Goal: Task Accomplishment & Management: Manage account settings

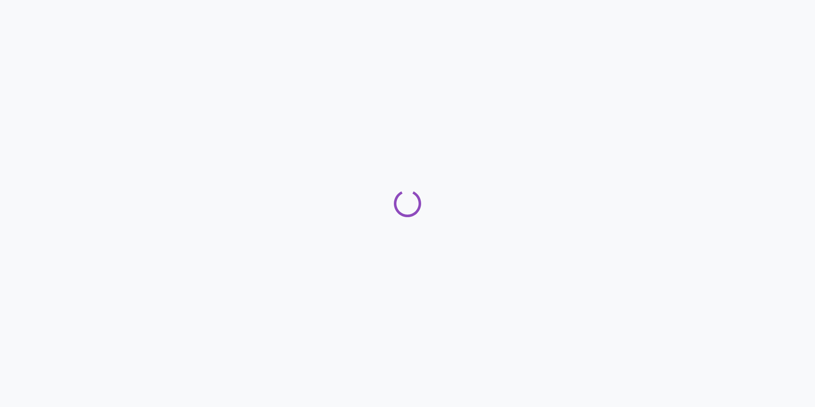
click at [577, 218] on div at bounding box center [407, 203] width 815 height 407
drag, startPoint x: 577, startPoint y: 218, endPoint x: 478, endPoint y: 227, distance: 99.7
click at [476, 228] on div at bounding box center [407, 203] width 815 height 407
drag, startPoint x: 442, startPoint y: 169, endPoint x: 426, endPoint y: 183, distance: 20.8
click at [428, 183] on div at bounding box center [370, 185] width 741 height 370
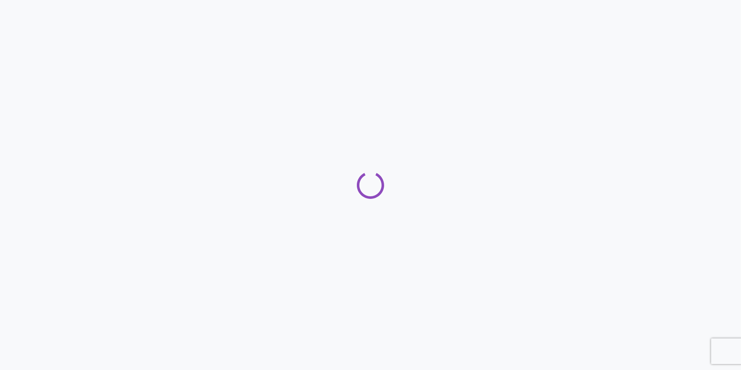
drag, startPoint x: 426, startPoint y: 183, endPoint x: 356, endPoint y: 187, distance: 70.4
click at [356, 187] on div at bounding box center [370, 185] width 741 height 370
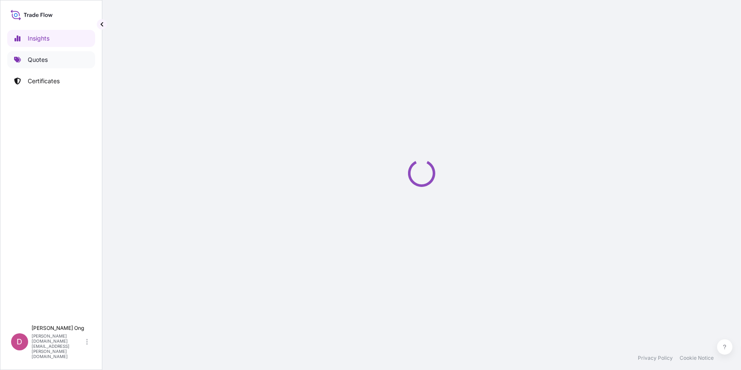
click at [29, 58] on p "Quotes" at bounding box center [38, 59] width 20 height 9
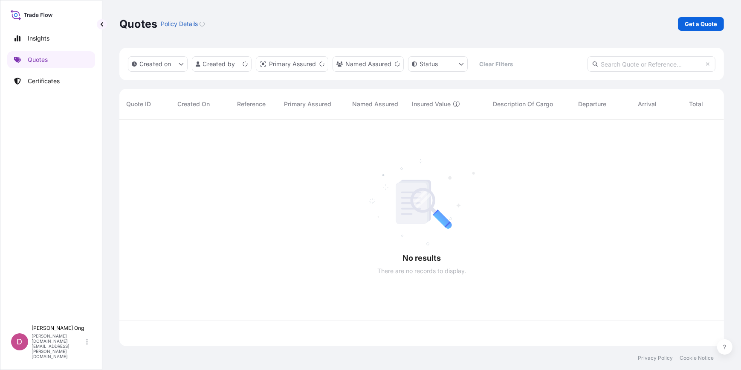
scroll to position [225, 598]
drag, startPoint x: 550, startPoint y: 135, endPoint x: 440, endPoint y: 171, distance: 115.6
click at [440, 171] on div at bounding box center [464, 219] width 690 height 200
click at [708, 25] on p "Get a Quote" at bounding box center [700, 24] width 32 height 9
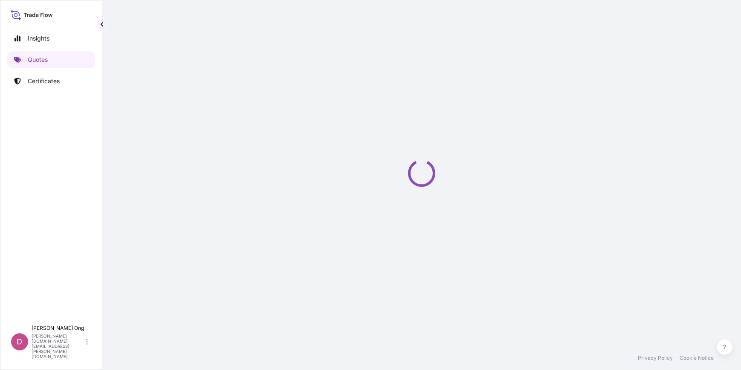
select select "Sea"
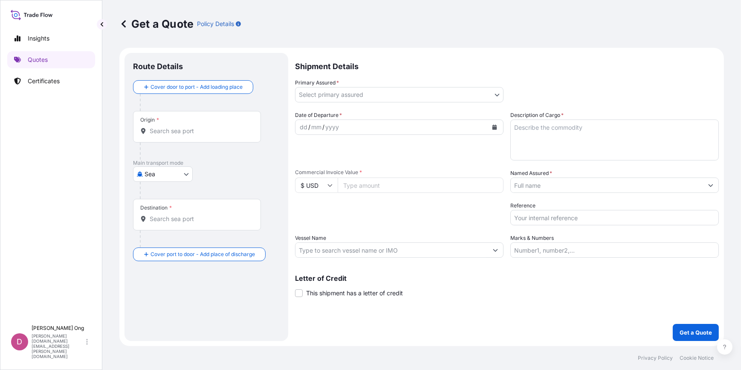
drag, startPoint x: 396, startPoint y: 168, endPoint x: 400, endPoint y: 164, distance: 6.1
click at [395, 168] on div "Date of Departure * dd / mm / yyyy Cargo Category * Metals of every type and de…" at bounding box center [507, 184] width 424 height 147
click at [399, 179] on input "Commercial Invoice Value *" at bounding box center [421, 184] width 166 height 15
paste input "20030126.19"
type input "20030126.19"
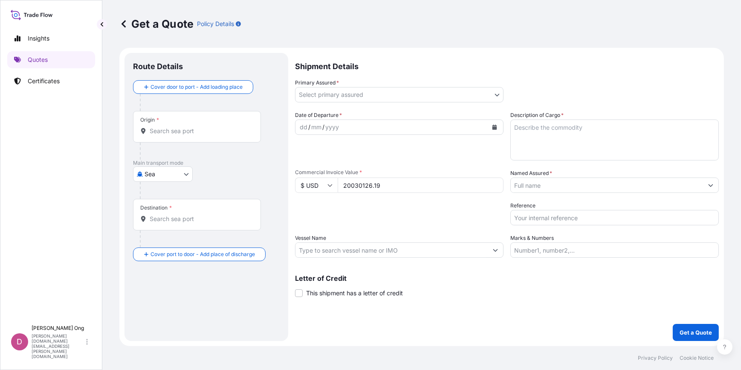
click at [499, 127] on button "Calendar" at bounding box center [495, 127] width 14 height 14
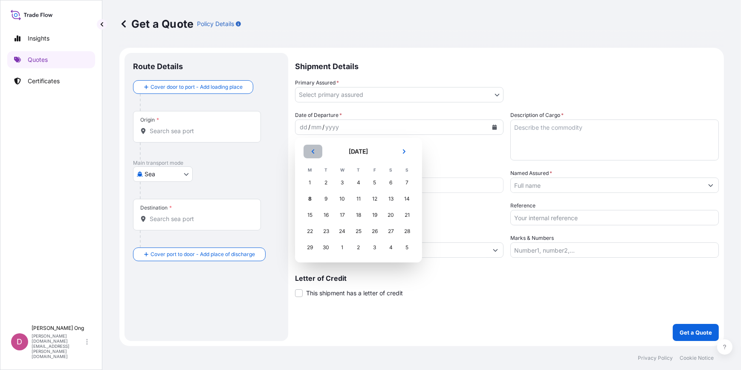
click at [312, 152] on icon "Previous" at bounding box center [313, 151] width 3 height 4
click at [341, 249] on div "27" at bounding box center [342, 247] width 15 height 15
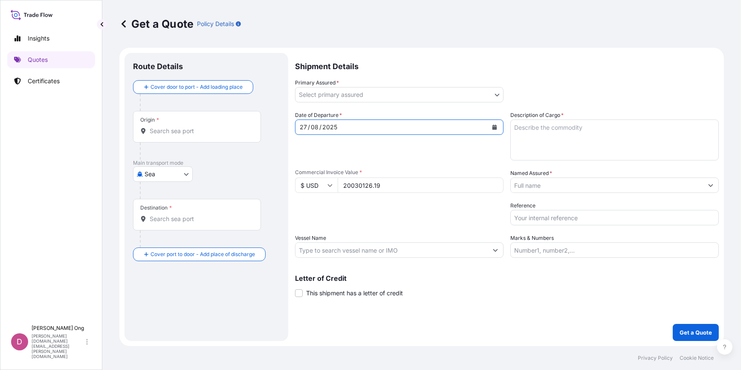
click at [408, 153] on div "Date of Departure * [DATE]" at bounding box center [399, 135] width 208 height 49
drag, startPoint x: 408, startPoint y: 153, endPoint x: 372, endPoint y: 154, distance: 36.7
click at [372, 154] on div "Date of Departure * [DATE]" at bounding box center [399, 135] width 208 height 49
click at [404, 95] on body "[DATE] Selected Date: [DATE] Insights Quotes Certificates D [PERSON_NAME] [PERS…" at bounding box center [370, 185] width 741 height 370
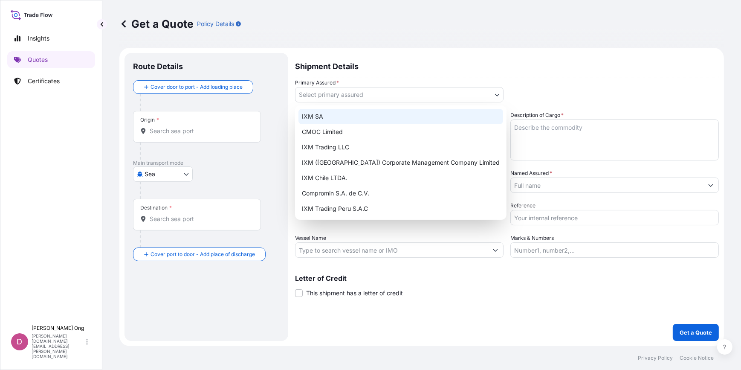
click at [368, 117] on div "IXM SA" at bounding box center [400, 116] width 205 height 15
select select "31846"
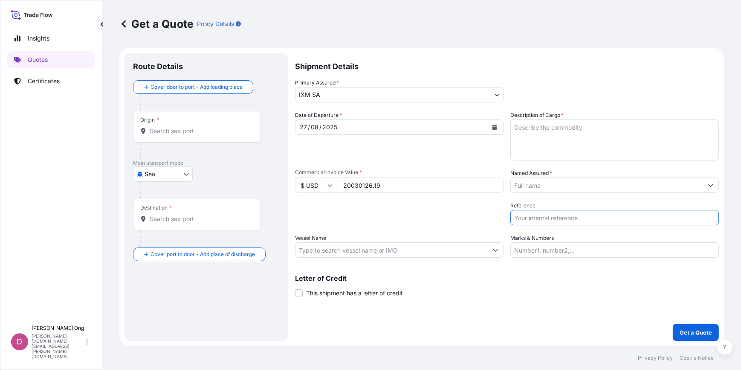
click at [580, 220] on input "Reference" at bounding box center [614, 217] width 208 height 15
click at [588, 187] on input "Named Assured *" at bounding box center [607, 184] width 192 height 15
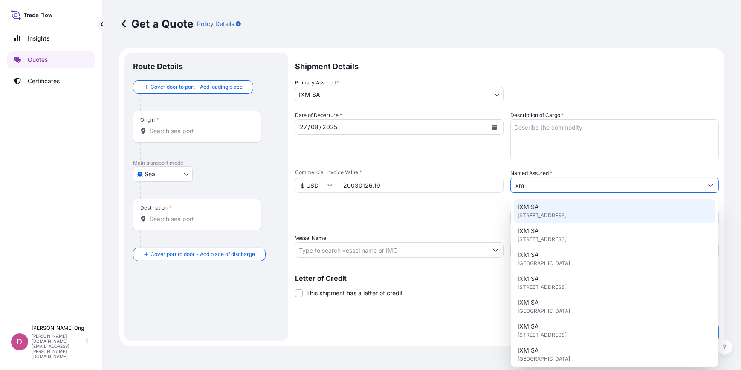
click at [566, 213] on span "[STREET_ADDRESS]" at bounding box center [541, 215] width 49 height 9
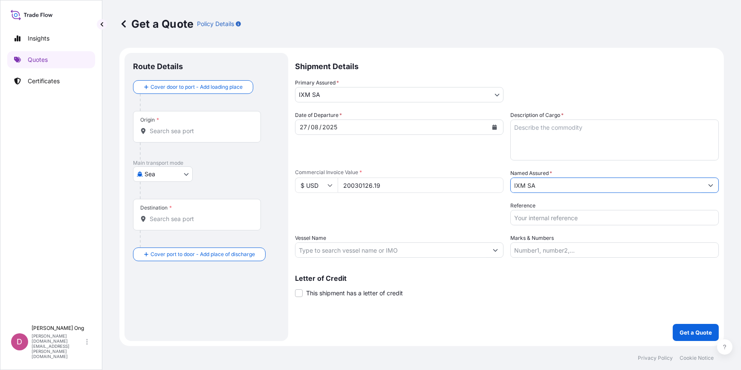
type input "IXM SA"
click at [222, 131] on input "Origin *" at bounding box center [200, 131] width 101 height 9
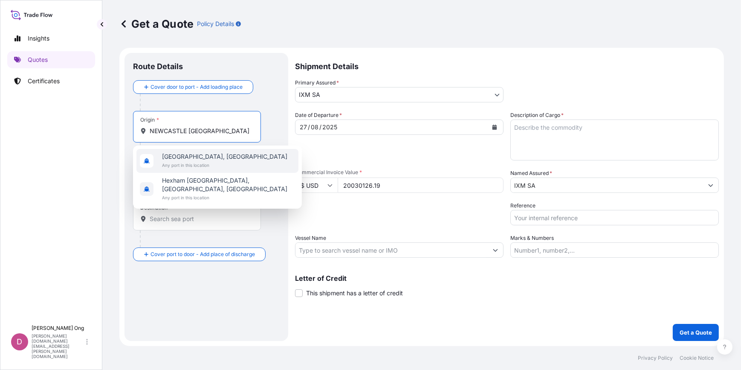
click at [216, 162] on span "Any port in this location" at bounding box center [224, 165] width 125 height 9
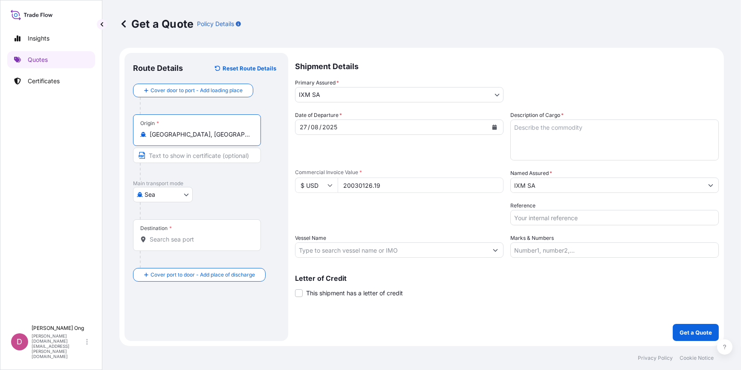
type input "[GEOGRAPHIC_DATA], [GEOGRAPHIC_DATA]"
click at [203, 154] on input "Text to appear on certificate" at bounding box center [197, 154] width 128 height 15
type input "[GEOGRAPHIC_DATA], [GEOGRAPHIC_DATA]"
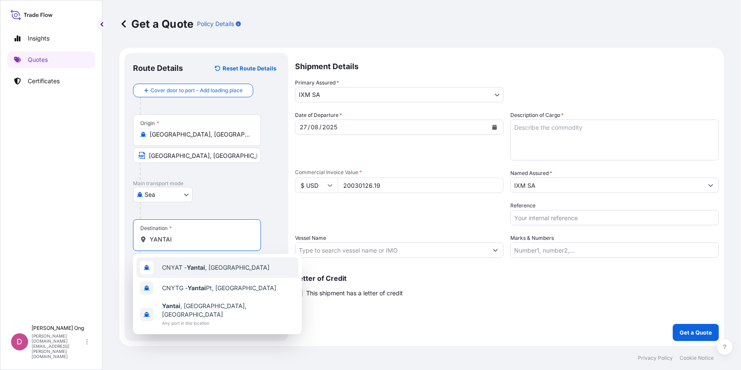
click at [215, 266] on span "CNYAT - [GEOGRAPHIC_DATA] , [GEOGRAPHIC_DATA]" at bounding box center [215, 267] width 107 height 9
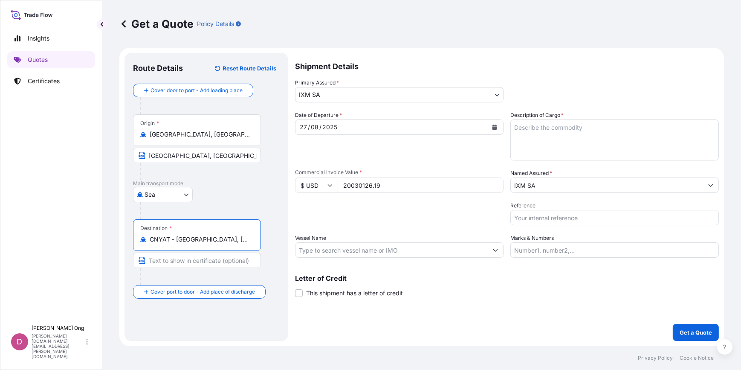
type input "CNYAT - [GEOGRAPHIC_DATA], [GEOGRAPHIC_DATA]"
type input "YANTAI, [GEOGRAPHIC_DATA]"
click at [415, 325] on div "Shipment Details Primary Assured * IXM SA IXM SA CMOC Limited IXM Trading LLC I…" at bounding box center [507, 197] width 424 height 288
click at [500, 248] on button "Show suggestions" at bounding box center [495, 249] width 15 height 15
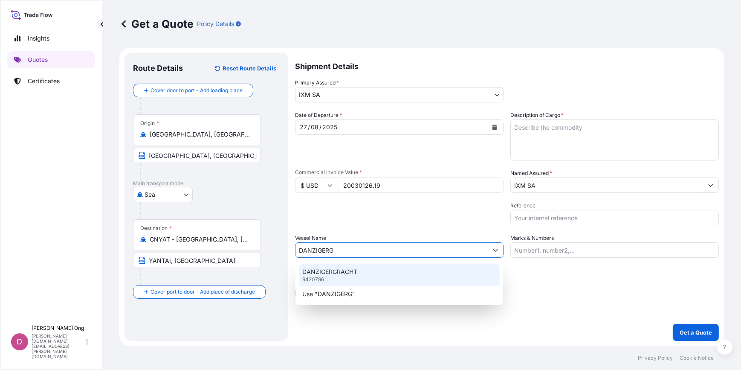
click at [400, 273] on div "DANZIGERGRACHT 9420796" at bounding box center [399, 275] width 201 height 22
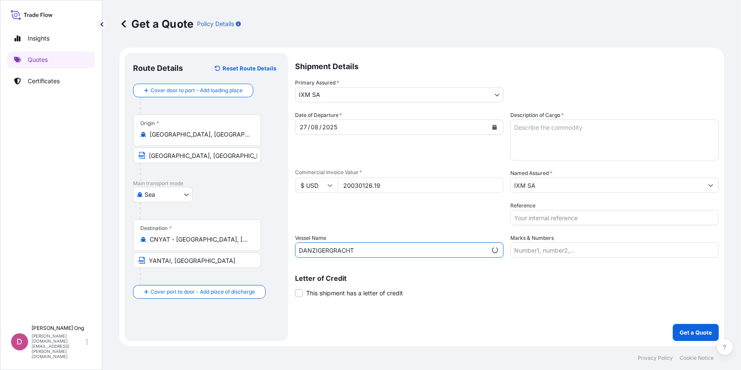
type input "DANZIGERGRACHT"
click at [349, 290] on span "This shipment has a letter of credit" at bounding box center [354, 293] width 97 height 9
click at [295, 288] on input "This shipment has a letter of credit" at bounding box center [295, 288] width 0 height 0
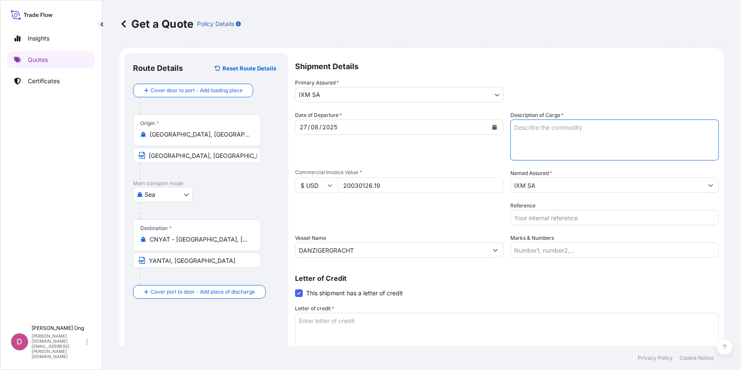
click at [610, 135] on textarea "Description of Cargo *" at bounding box center [614, 139] width 208 height 41
click at [563, 149] on textarea "COPPER CONCENTRATES QUANTITY:" at bounding box center [614, 139] width 208 height 41
paste textarea "5,562.442"
type textarea "COPPER CONCENTRATES QUANTITY: 5,562.442 DMT ASSURED BY IXM S.A."
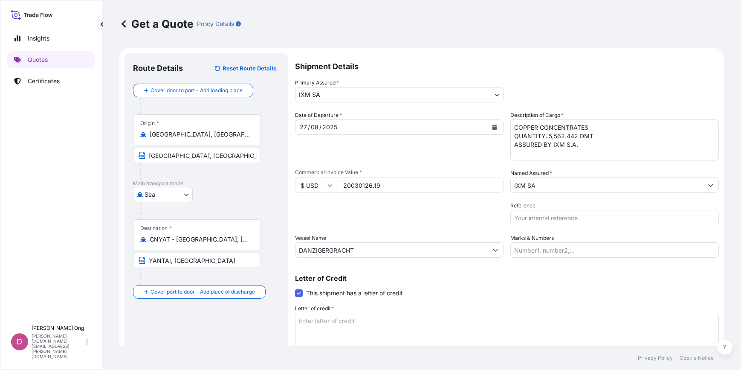
click at [634, 65] on p "Shipment Details" at bounding box center [507, 66] width 424 height 26
click at [543, 215] on input "Reference" at bounding box center [614, 217] width 208 height 15
paste input "CC14067S-P"
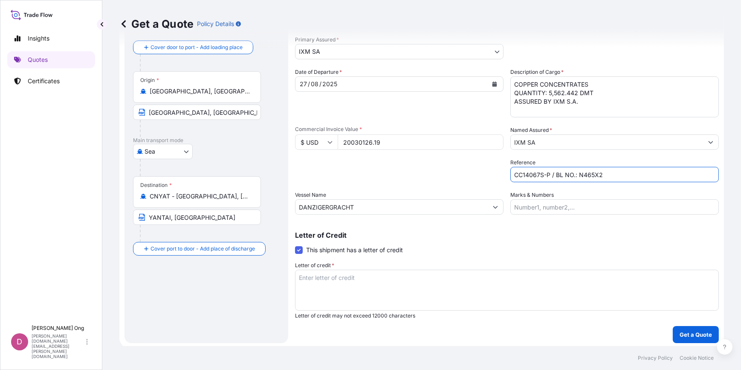
scroll to position [45, 0]
type input "CC14067S-P / BL NO.: N465X2"
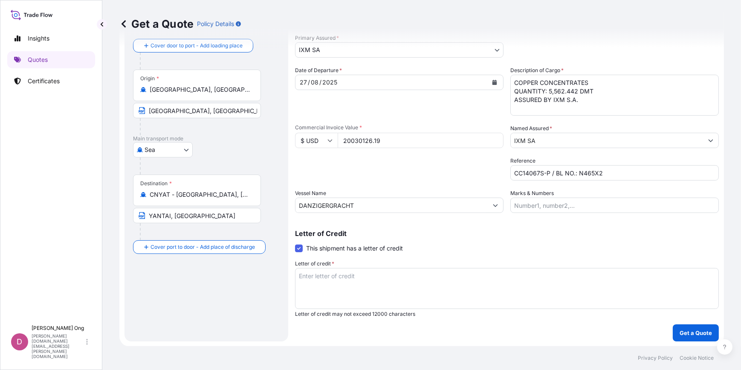
click at [396, 280] on textarea "Letter of credit *" at bounding box center [507, 288] width 424 height 41
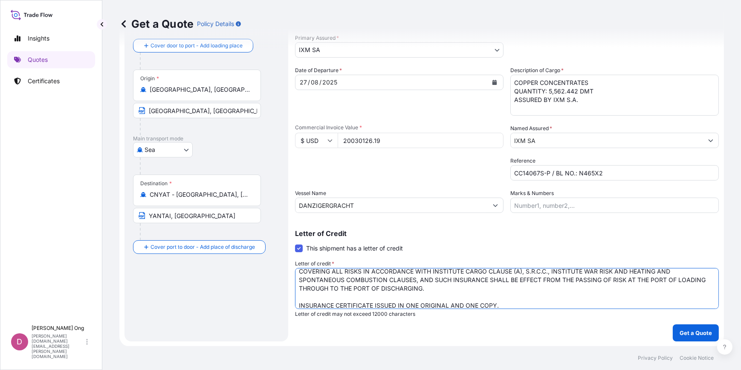
scroll to position [3, 0]
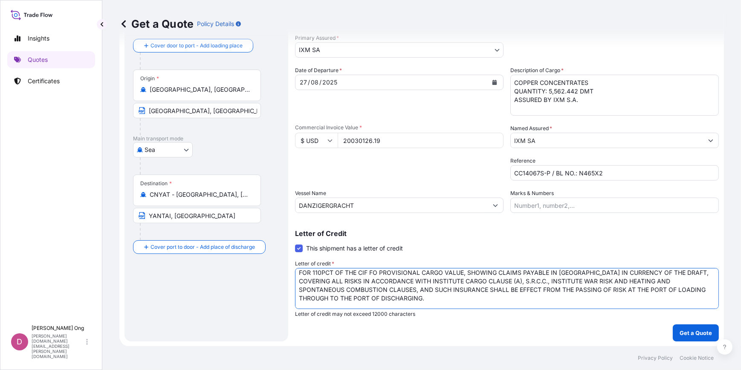
click at [482, 273] on textarea "FOR 110PCT OF THE CIF FO PROVISIONAL CARGO VALUE, SHOWING CLAIMS PAYABLE IN [GE…" at bounding box center [507, 288] width 424 height 41
click at [531, 297] on textarea "FOR 110PCT OF THE CIF FO PROVISIONAL CARGO VALUE, WITH CLAIMS PAYABLE IN [GEOGR…" at bounding box center [507, 288] width 424 height 41
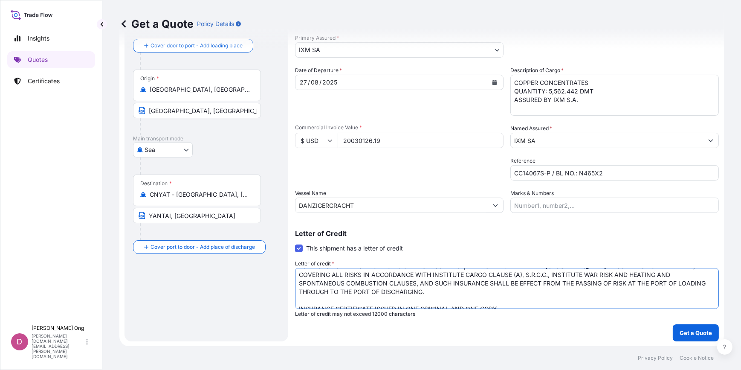
scroll to position [17, 0]
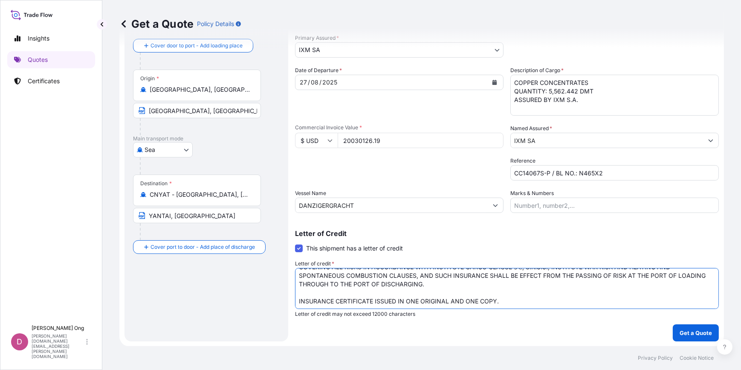
click at [578, 285] on textarea "FOR 110PCT OF THE CIF FO PROVISIONAL CARGO VALUE, WITH CLAIMS PAYABLE IN [GEOGR…" at bounding box center [507, 288] width 424 height 41
click at [558, 298] on textarea "FOR 110PCT OF THE CIF FO PROVISIONAL CARGO VALUE, WITH CLAIMS PAYABLE IN [GEOGR…" at bounding box center [507, 288] width 424 height 41
drag, startPoint x: 558, startPoint y: 298, endPoint x: 530, endPoint y: 301, distance: 28.3
click at [530, 301] on textarea "FOR 110PCT OF THE CIF FO PROVISIONAL CARGO VALUE, WITH CLAIMS PAYABLE IN [GEOGR…" at bounding box center [507, 288] width 424 height 41
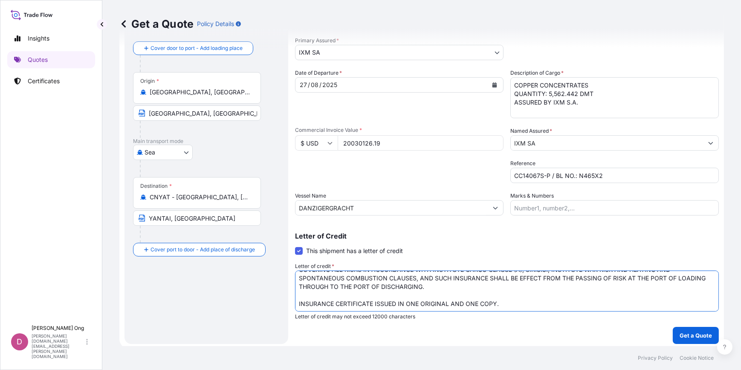
scroll to position [45, 0]
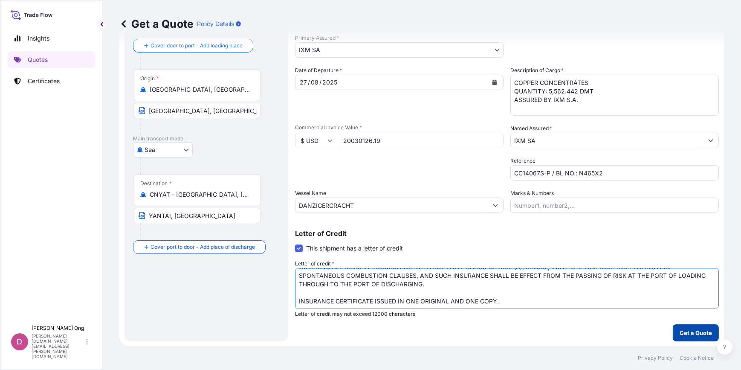
type textarea "FOR 110PCT OF THE CIF FO PROVISIONAL CARGO VALUE, WITH CLAIMS PAYABLE IN [GEOGR…"
click at [686, 330] on p "Get a Quote" at bounding box center [695, 332] width 32 height 9
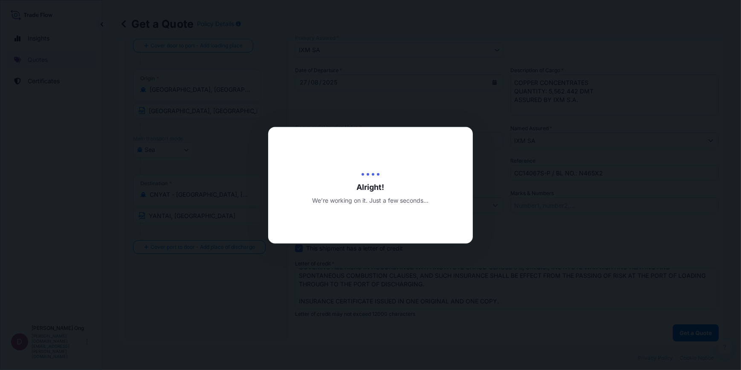
click at [587, 319] on div at bounding box center [370, 185] width 741 height 370
drag, startPoint x: 587, startPoint y: 319, endPoint x: 495, endPoint y: 321, distance: 92.1
click at [495, 321] on div at bounding box center [370, 185] width 741 height 370
select select "Sea"
select select "31846"
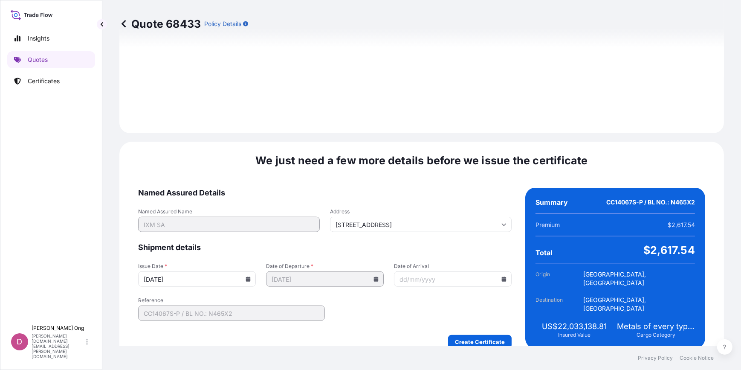
scroll to position [1043, 0]
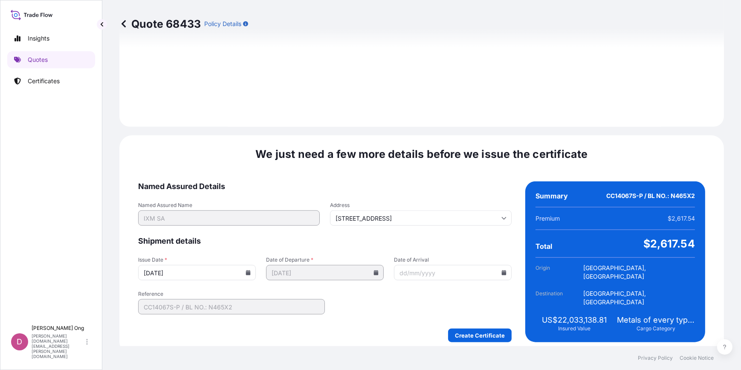
click at [246, 270] on icon at bounding box center [248, 272] width 5 height 5
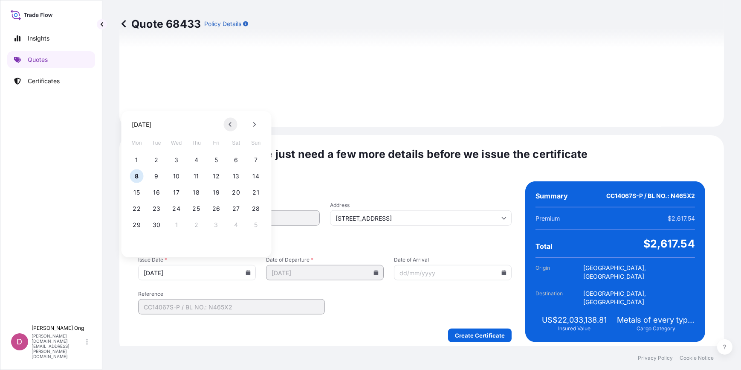
click at [231, 125] on icon at bounding box center [230, 124] width 3 height 5
click at [173, 223] on button "27" at bounding box center [177, 225] width 14 height 14
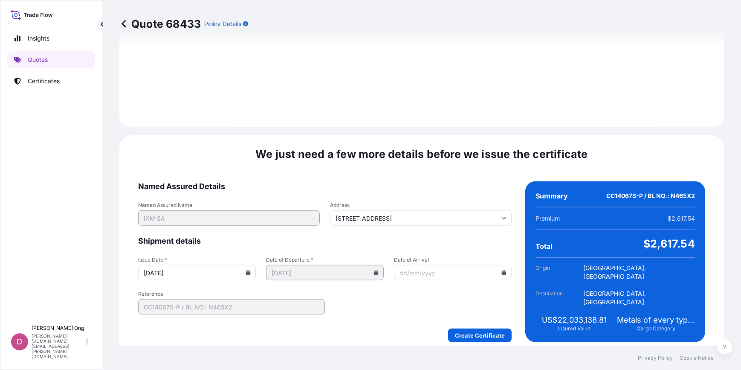
type input "[DATE]"
click at [399, 307] on form "Named Assured Details Named Assured Name IXM SA Address [STREET_ADDRESS] Shipme…" at bounding box center [324, 261] width 373 height 161
click at [415, 296] on form "Named Assured Details Named Assured Name IXM SA Address [STREET_ADDRESS] Shipme…" at bounding box center [324, 261] width 373 height 161
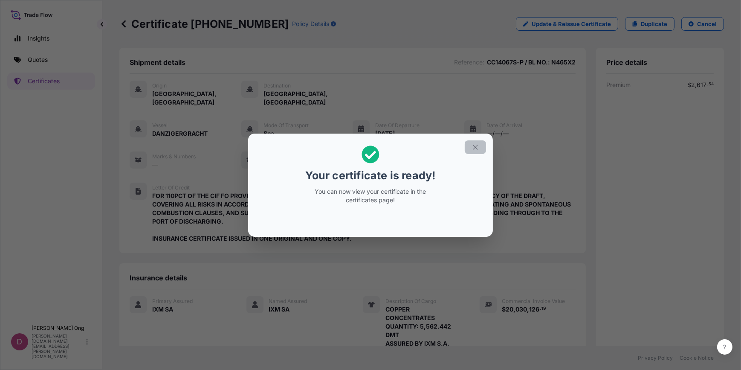
click at [473, 147] on icon "button" at bounding box center [475, 147] width 8 height 8
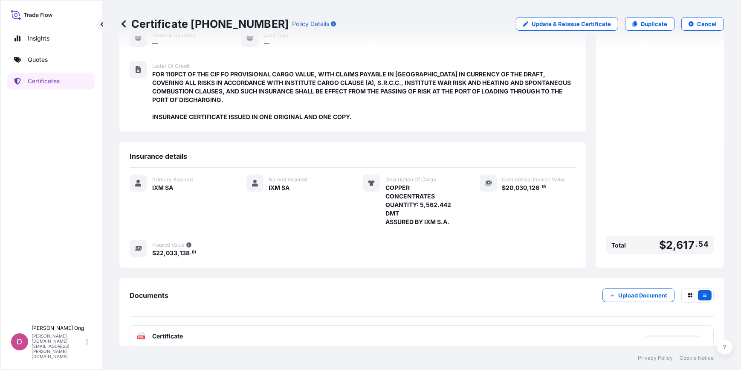
scroll to position [124, 0]
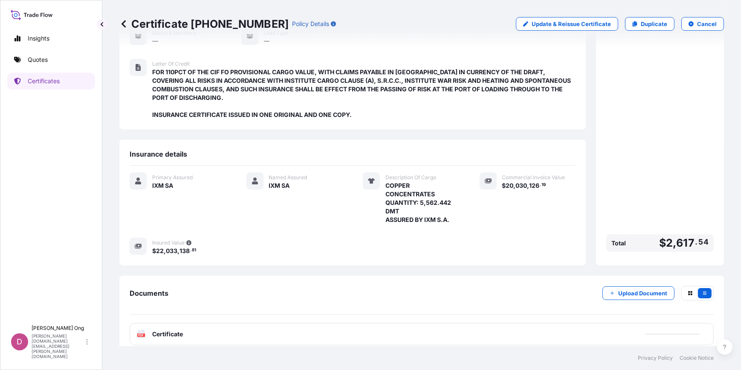
click at [368, 323] on div "PDF Certificate" at bounding box center [422, 334] width 584 height 22
click at [370, 326] on div "PDF Certificate" at bounding box center [422, 334] width 584 height 22
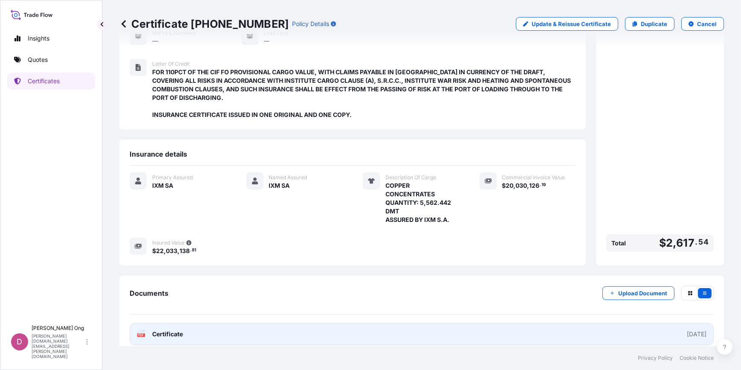
click at [370, 326] on link "PDF Certificate [DATE]" at bounding box center [422, 334] width 584 height 22
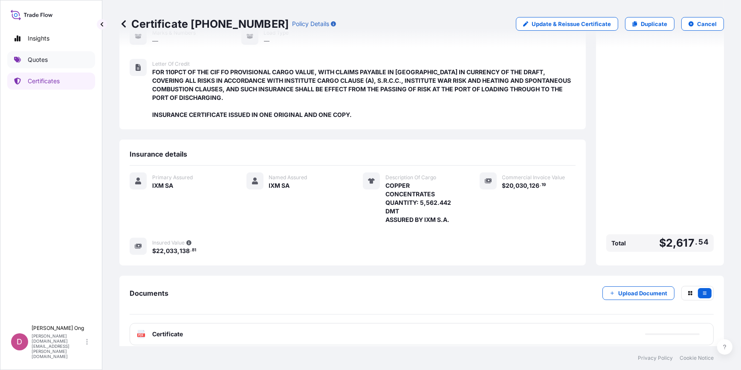
click at [43, 62] on p "Quotes" at bounding box center [38, 59] width 20 height 9
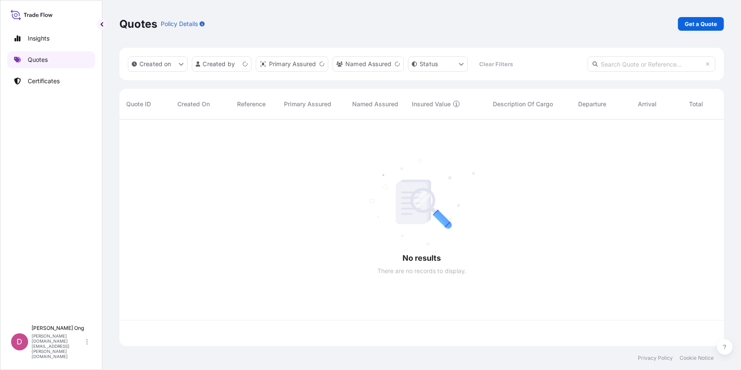
scroll to position [225, 598]
click at [694, 21] on p "Get a Quote" at bounding box center [700, 24] width 32 height 9
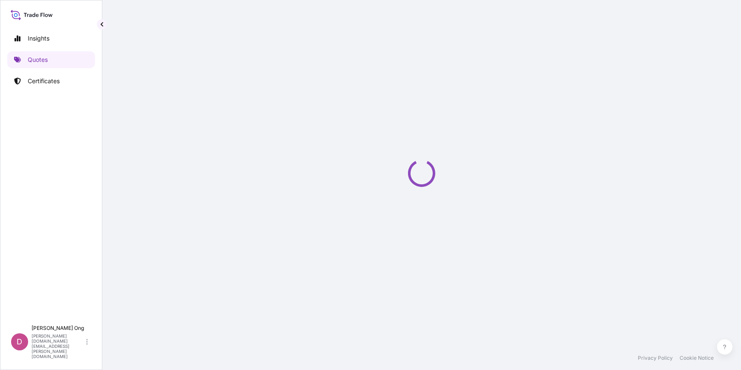
select select "Sea"
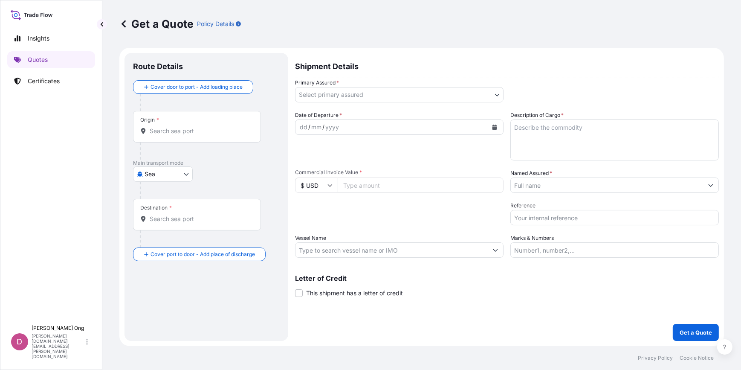
click at [154, 9] on div "Get a Quote Policy Details" at bounding box center [421, 24] width 604 height 48
click at [47, 87] on link "Certificates" at bounding box center [51, 80] width 88 height 17
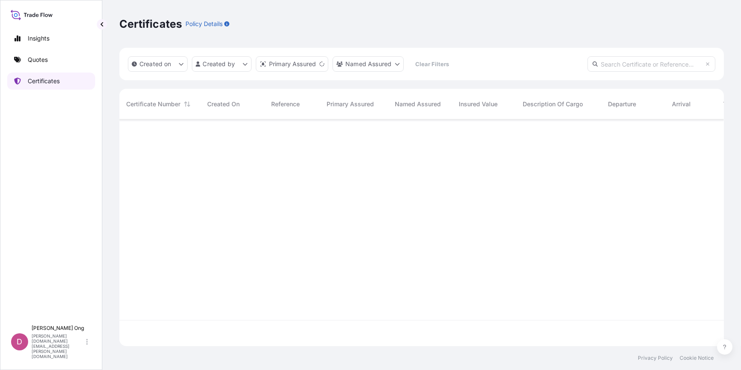
scroll to position [225, 598]
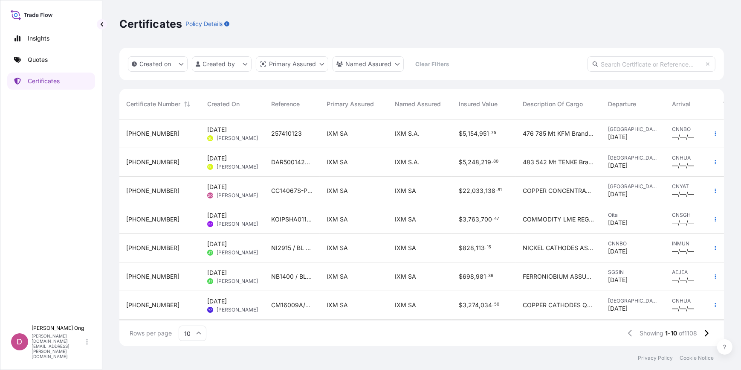
click at [313, 195] on div "CC14067S-P / BL NO.: N465X2" at bounding box center [291, 190] width 55 height 29
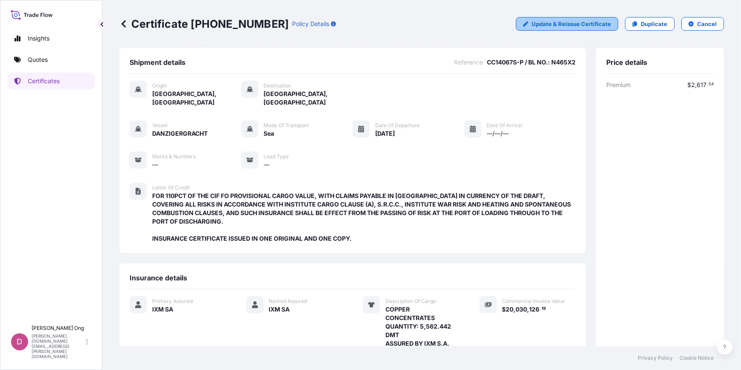
click at [567, 23] on p "Update & Reissue Certificate" at bounding box center [570, 24] width 79 height 9
select select "Sea"
select select "31846"
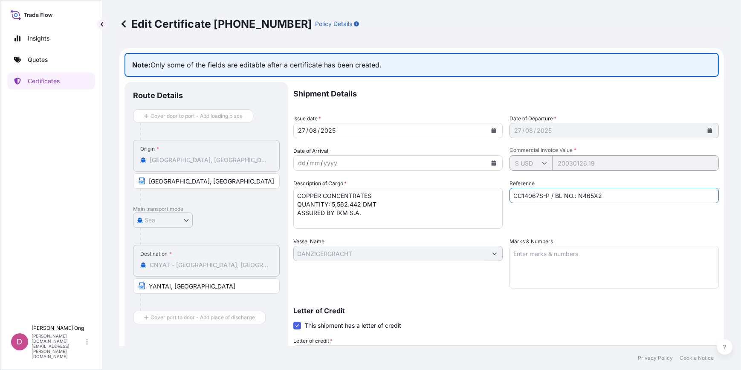
click at [537, 196] on input "CC14067S-P / BL NO.: N465X2" at bounding box center [613, 195] width 209 height 15
click at [540, 196] on input "CC14067S-P / BL NO.: N465X2" at bounding box center [613, 195] width 209 height 15
type input "CC14067S-B-P / BL NO.: N465X2"
click at [614, 219] on div "Reference CC14067S-B-P / BL NO.: N465X2" at bounding box center [613, 203] width 209 height 49
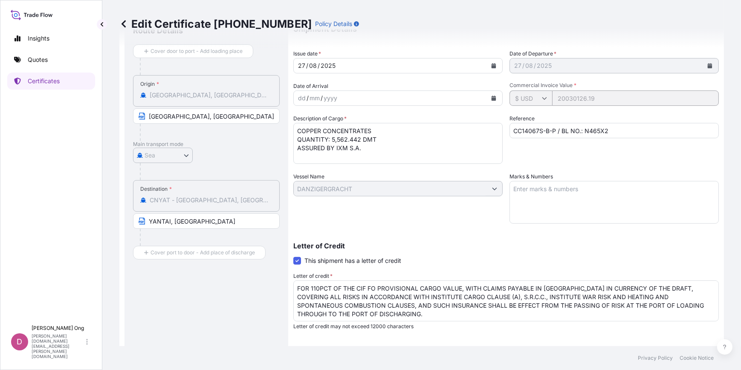
scroll to position [171, 0]
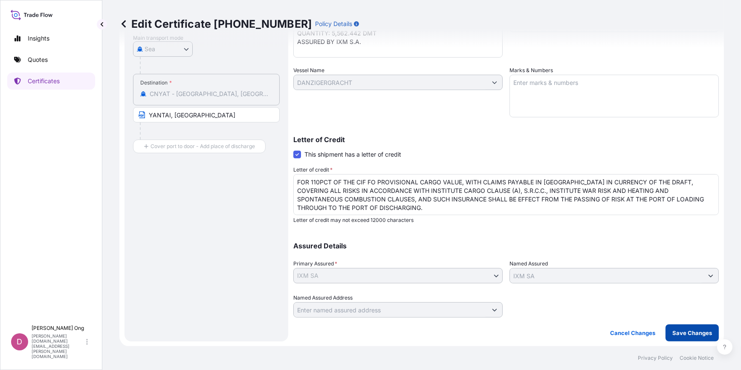
click at [682, 331] on p "Save Changes" at bounding box center [692, 332] width 40 height 9
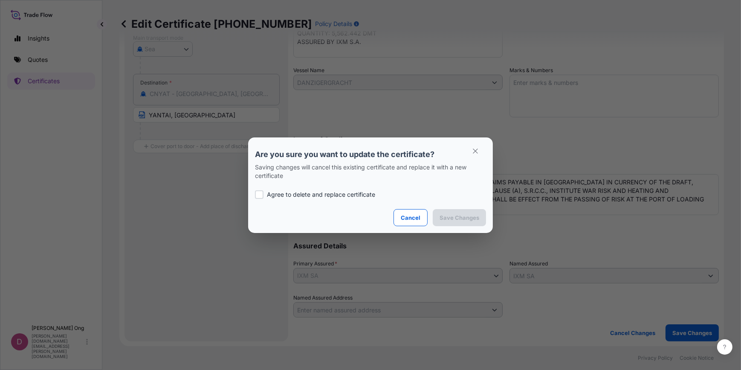
click at [336, 191] on p "Agree to delete and replace certificate" at bounding box center [321, 194] width 108 height 9
checkbox input "true"
click at [485, 219] on button "Save Changes" at bounding box center [459, 217] width 53 height 17
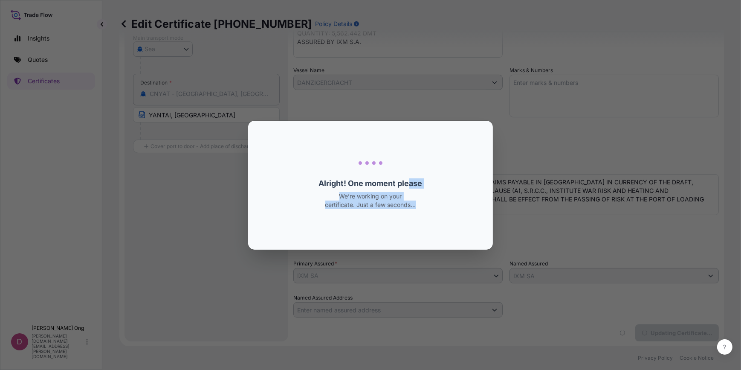
click at [417, 243] on section "Loading Loading... Alright! One moment please We’re working on your certificate…" at bounding box center [370, 185] width 245 height 129
drag, startPoint x: 417, startPoint y: 243, endPoint x: 359, endPoint y: 200, distance: 72.5
click at [359, 200] on p "We’re working on your certificate. Just a few seconds…" at bounding box center [370, 200] width 94 height 17
click at [477, 218] on section "Loading Loading... Alright! One moment please We’re working on your certificate…" at bounding box center [370, 185] width 245 height 129
drag, startPoint x: 477, startPoint y: 218, endPoint x: 388, endPoint y: 212, distance: 88.4
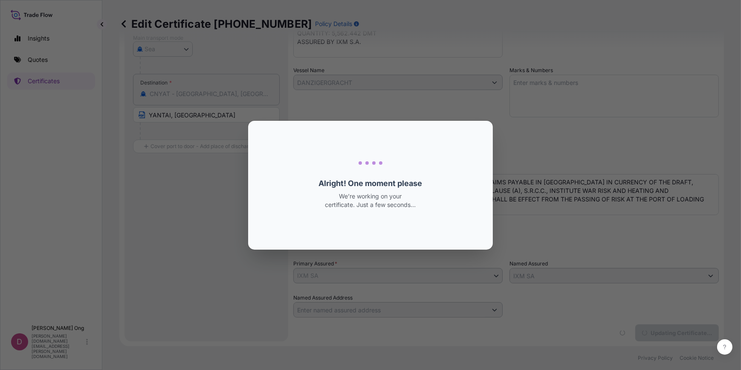
click at [388, 212] on div "Loading... Alright! One moment please We’re working on your certificate. Just a…" at bounding box center [370, 184] width 205 height 115
drag, startPoint x: 320, startPoint y: 178, endPoint x: 404, endPoint y: 199, distance: 87.0
click at [404, 199] on div "Loading... Alright! One moment please We’re working on your certificate. Just a…" at bounding box center [370, 184] width 205 height 115
drag, startPoint x: 404, startPoint y: 199, endPoint x: 385, endPoint y: 204, distance: 20.2
click at [385, 204] on p "We’re working on your certificate. Just a few seconds…" at bounding box center [370, 200] width 94 height 17
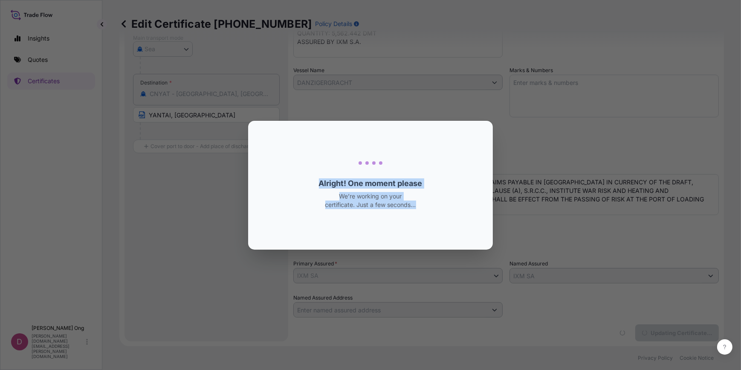
click at [419, 205] on div "Loading... Alright! One moment please We’re working on your certificate. Just a…" at bounding box center [370, 184] width 205 height 115
drag, startPoint x: 419, startPoint y: 205, endPoint x: 395, endPoint y: 210, distance: 24.7
click at [395, 210] on div "Loading... Alright! One moment please We’re working on your certificate. Just a…" at bounding box center [370, 184] width 205 height 115
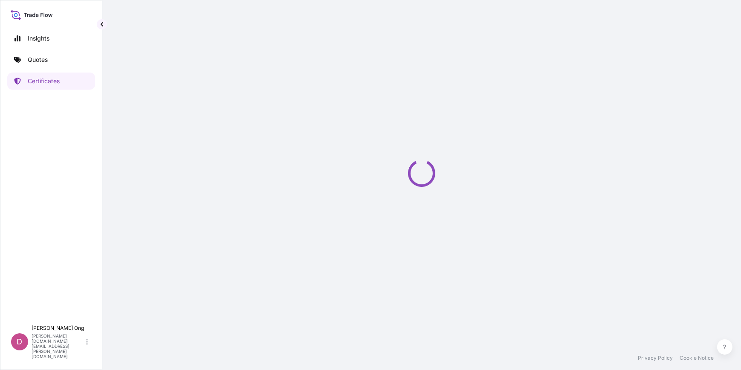
drag, startPoint x: 320, startPoint y: 180, endPoint x: 281, endPoint y: 193, distance: 40.8
click at [281, 193] on div "Loading" at bounding box center [421, 173] width 604 height 346
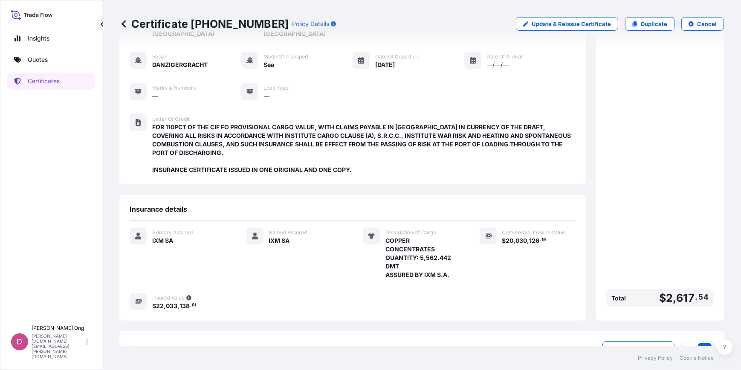
scroll to position [124, 0]
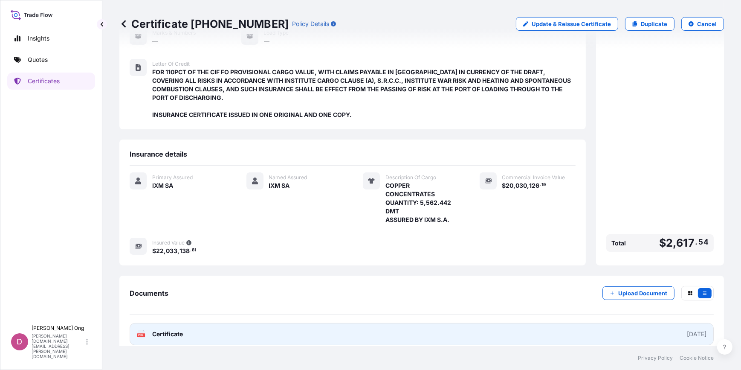
click at [248, 331] on link "PDF Certificate [DATE]" at bounding box center [422, 334] width 584 height 22
